Goal: Information Seeking & Learning: Check status

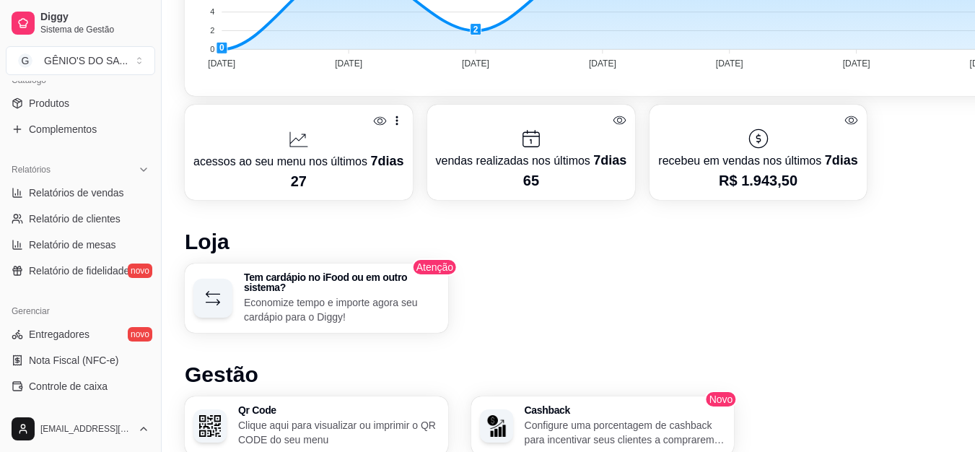
scroll to position [359, 0]
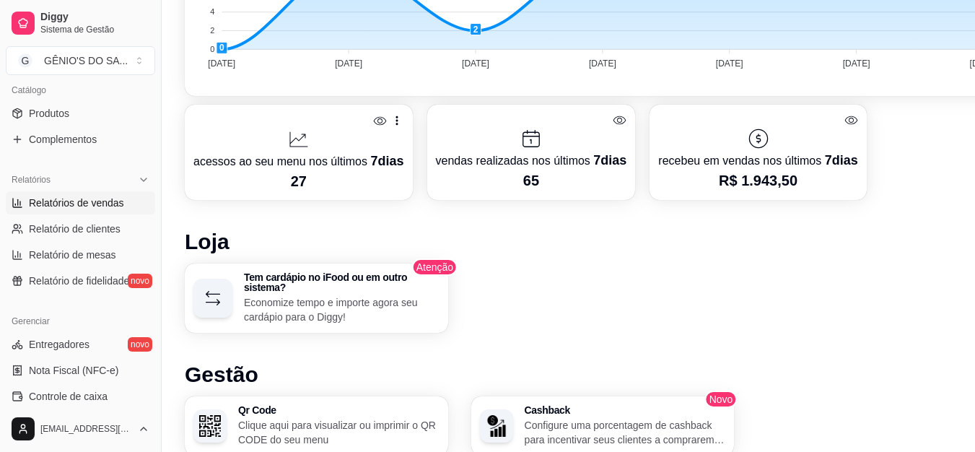
click at [87, 192] on link "Relatórios de vendas" at bounding box center [80, 202] width 149 height 23
select select "ALL"
select select "0"
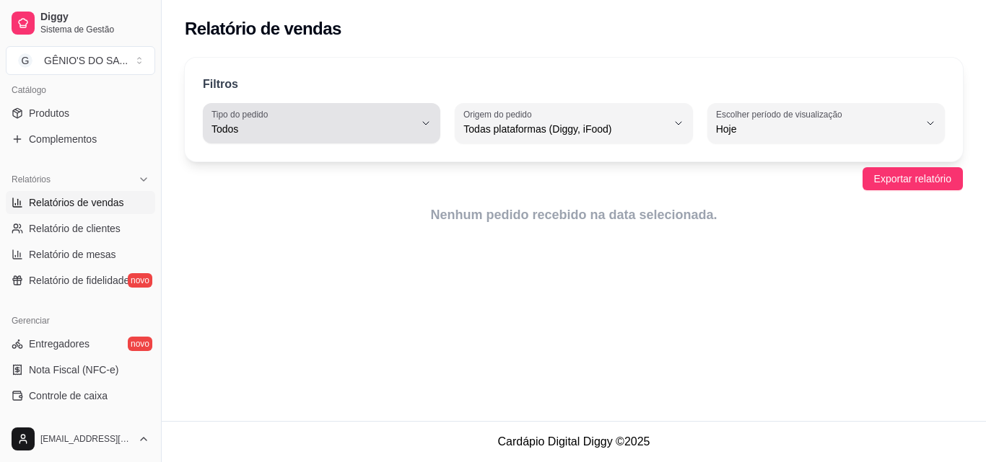
click at [333, 120] on div "Todos" at bounding box center [312, 123] width 203 height 29
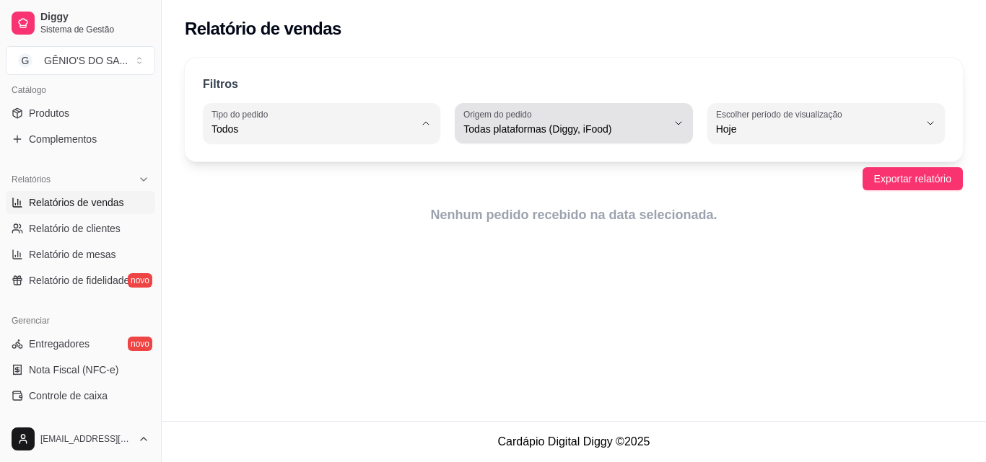
click at [502, 135] on span "Todas plataformas (Diggy, iFood)" at bounding box center [564, 129] width 203 height 14
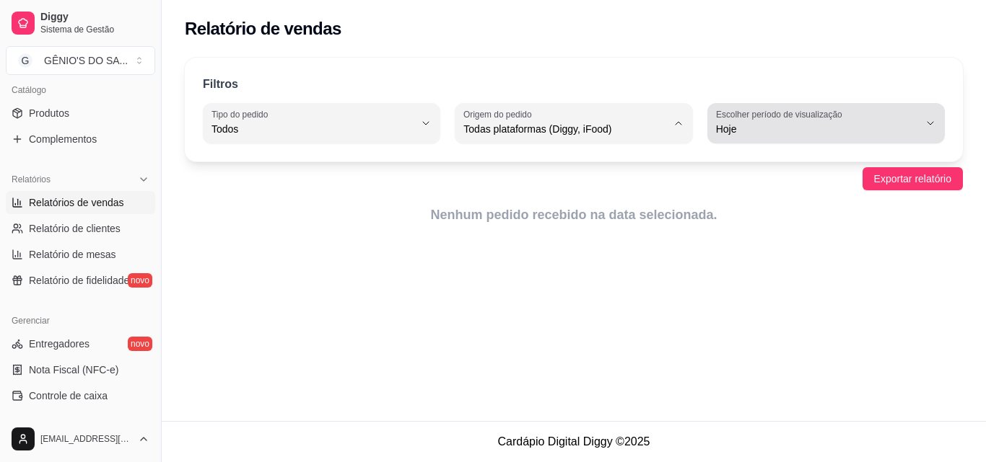
click at [766, 128] on span "Hoje" at bounding box center [817, 129] width 203 height 14
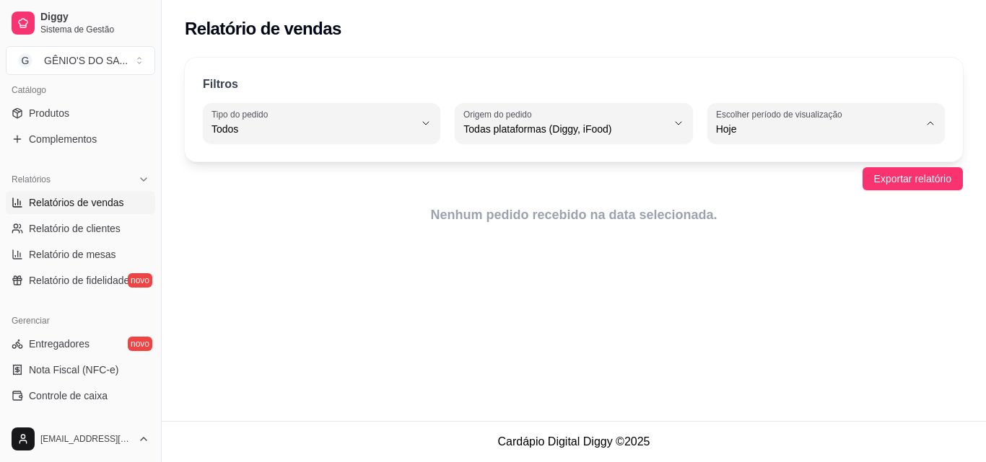
click at [761, 307] on span "Customizado" at bounding box center [819, 305] width 192 height 14
type input "-1"
select select "-1"
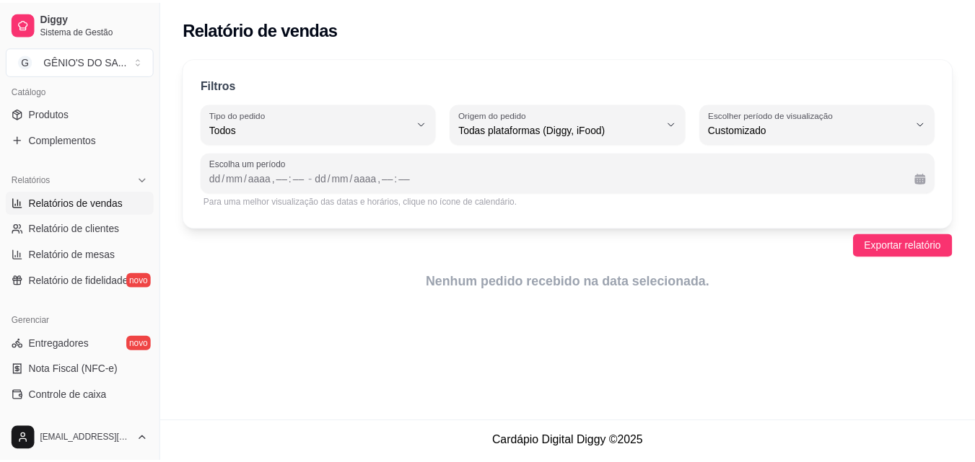
scroll to position [14, 0]
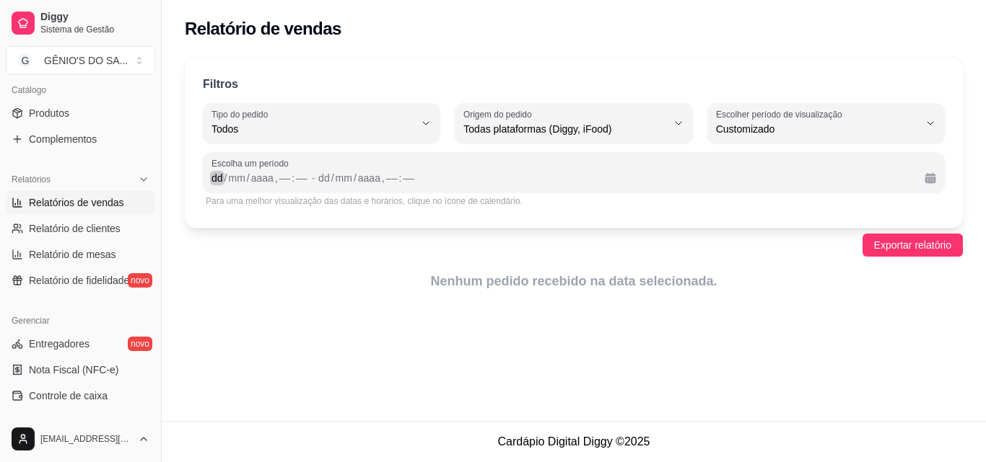
click at [211, 178] on div "dd" at bounding box center [217, 178] width 14 height 14
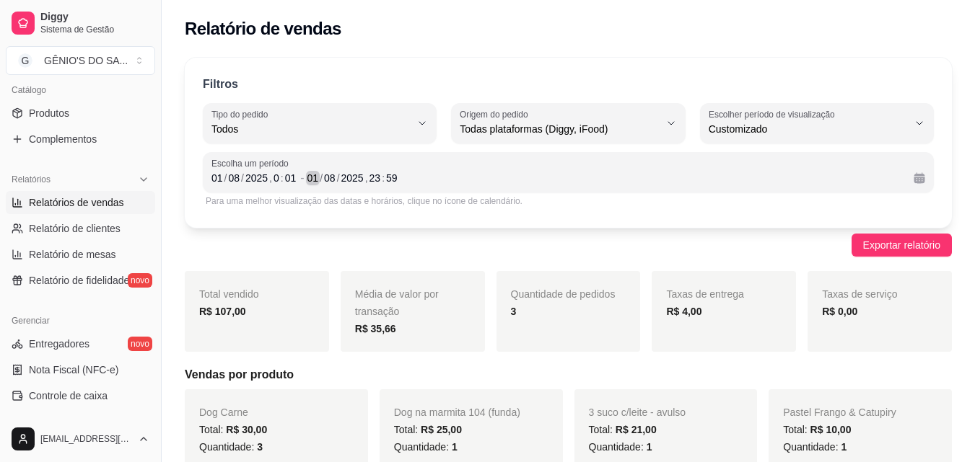
click at [320, 179] on div "/" at bounding box center [321, 178] width 6 height 14
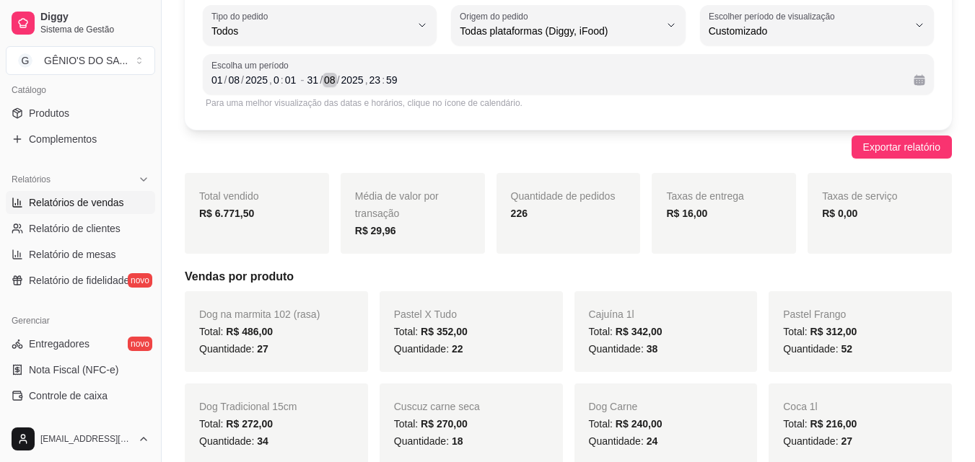
scroll to position [72, 0]
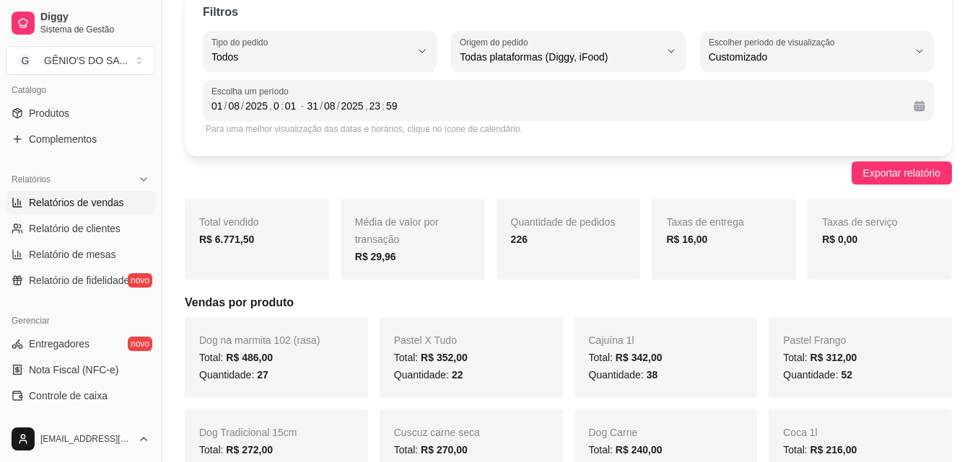
click at [624, 273] on div "Quantidade de pedidos 226" at bounding box center [568, 239] width 144 height 81
